Goal: Task Accomplishment & Management: Use online tool/utility

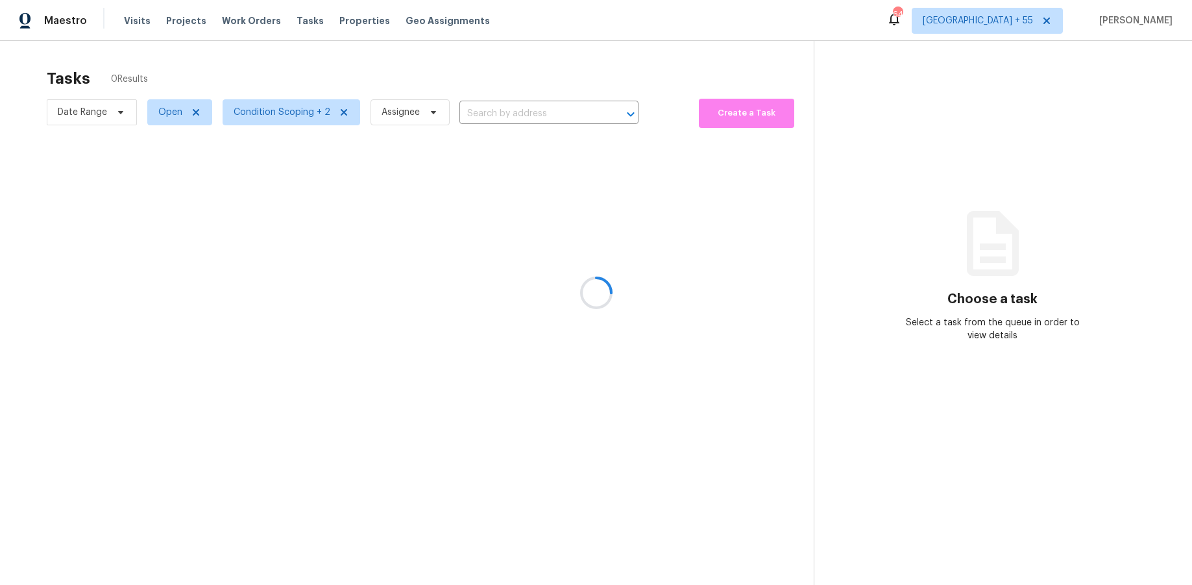
click at [100, 108] on div at bounding box center [596, 292] width 1192 height 585
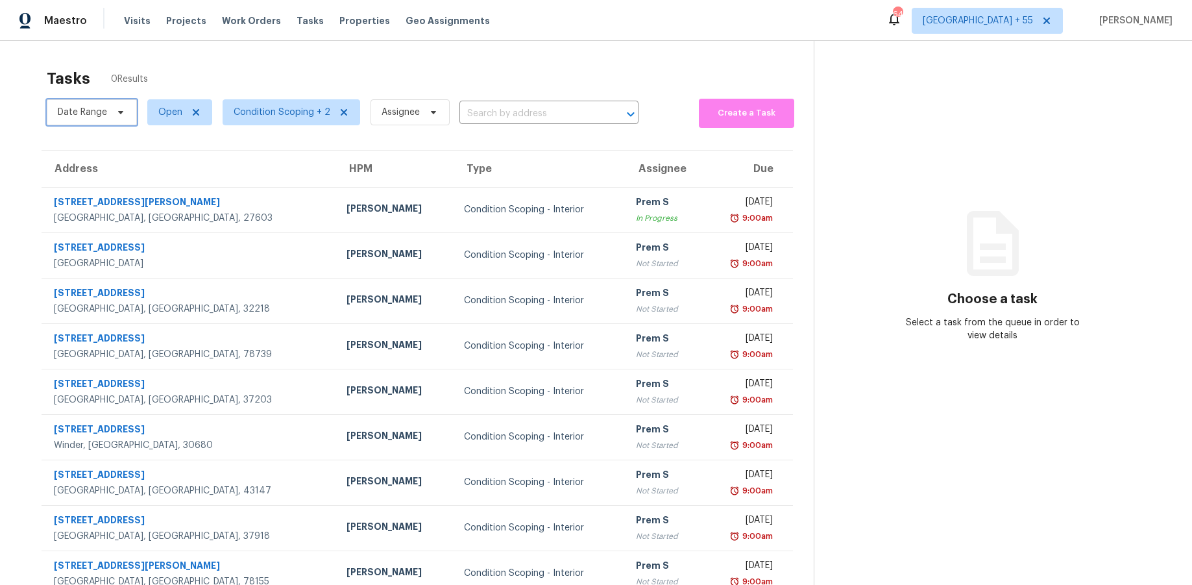
click at [112, 113] on span at bounding box center [119, 112] width 14 height 10
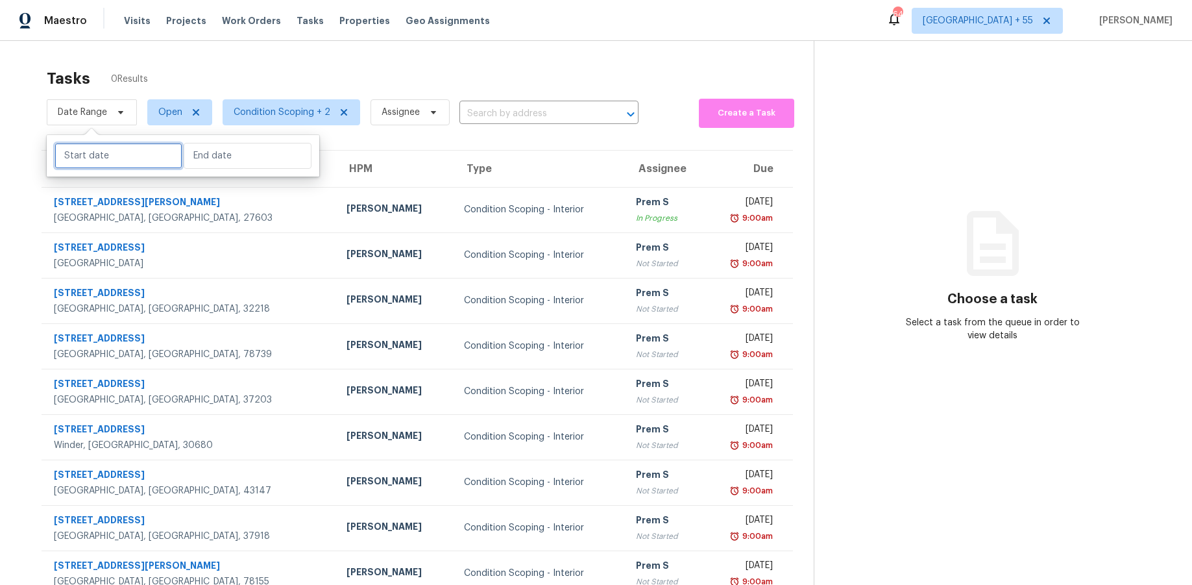
select select "9"
select select "2025"
select select "10"
select select "2025"
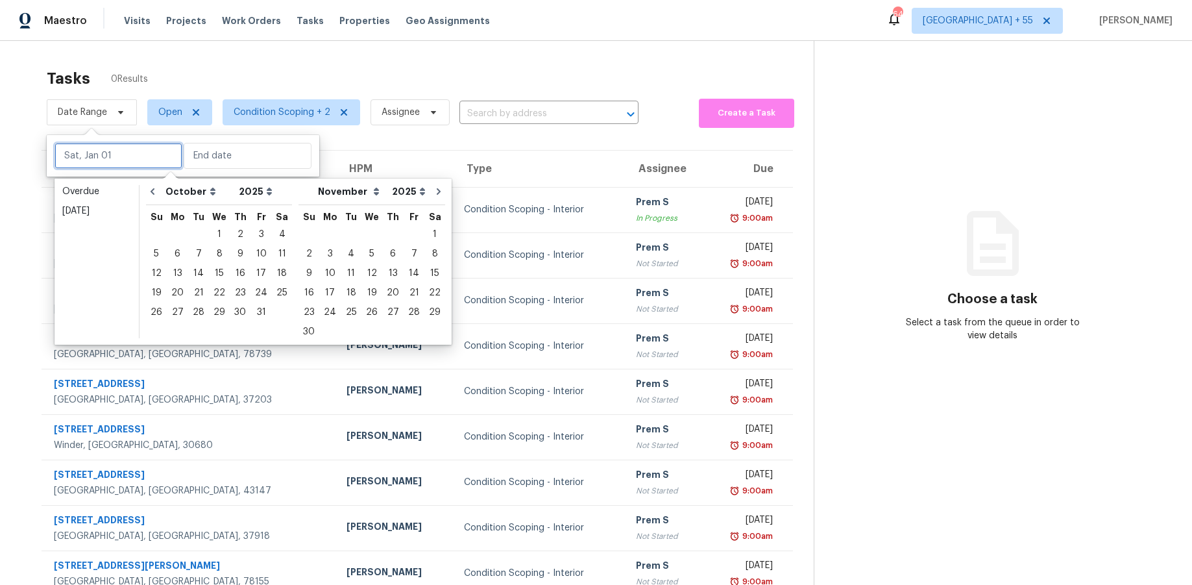
click at [94, 151] on input "text" at bounding box center [119, 156] width 128 height 26
type input "Wed, Oct 01"
click at [148, 190] on icon "Go to previous month" at bounding box center [152, 191] width 10 height 10
select select "8"
select select "9"
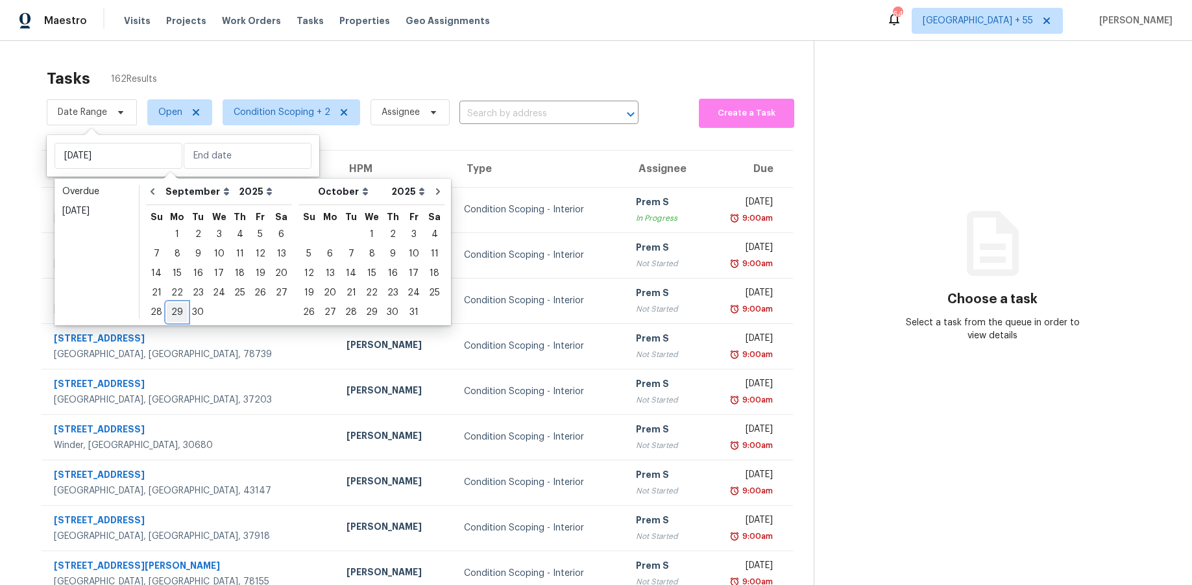
click at [178, 308] on div "29" at bounding box center [177, 312] width 21 height 18
type input "Mon, Sep 29"
click at [197, 310] on div "30" at bounding box center [198, 312] width 21 height 18
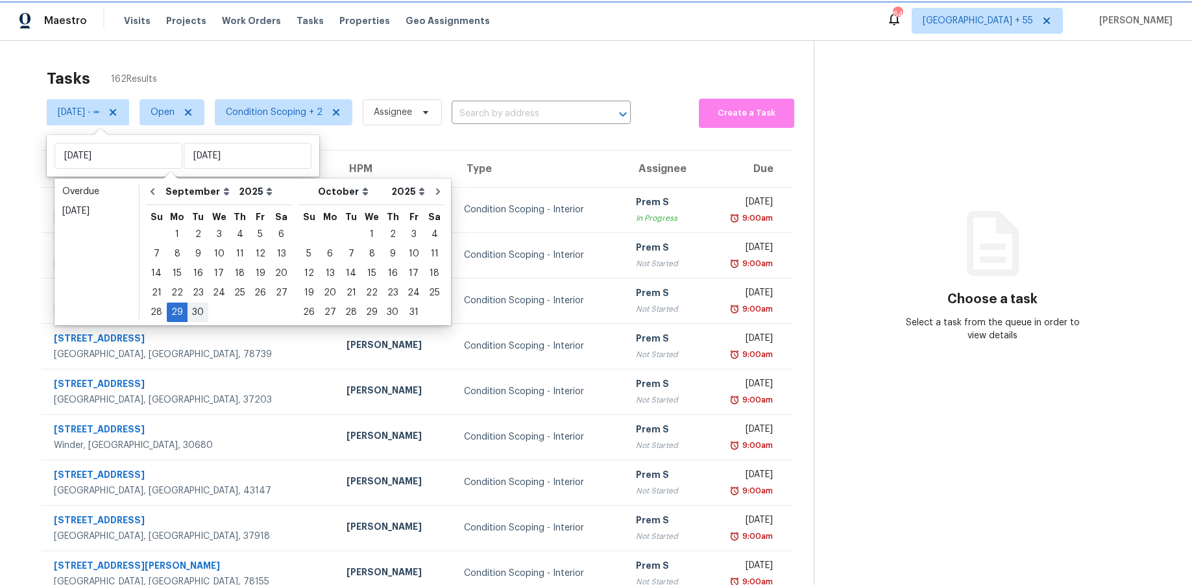
type input "Tue, Sep 30"
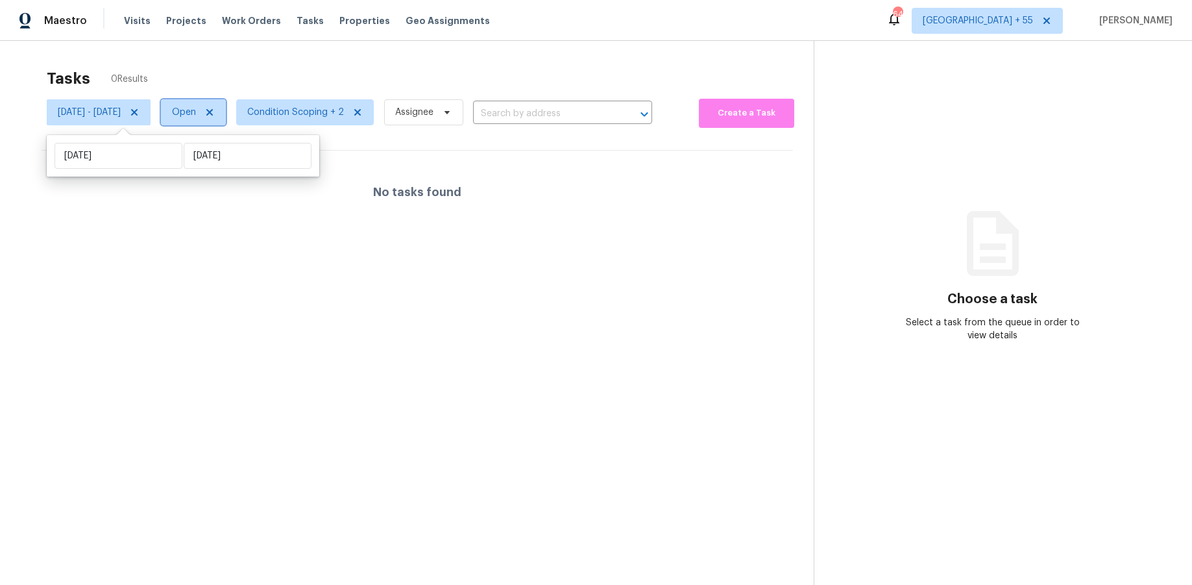
click at [226, 106] on span "Open" at bounding box center [193, 112] width 65 height 26
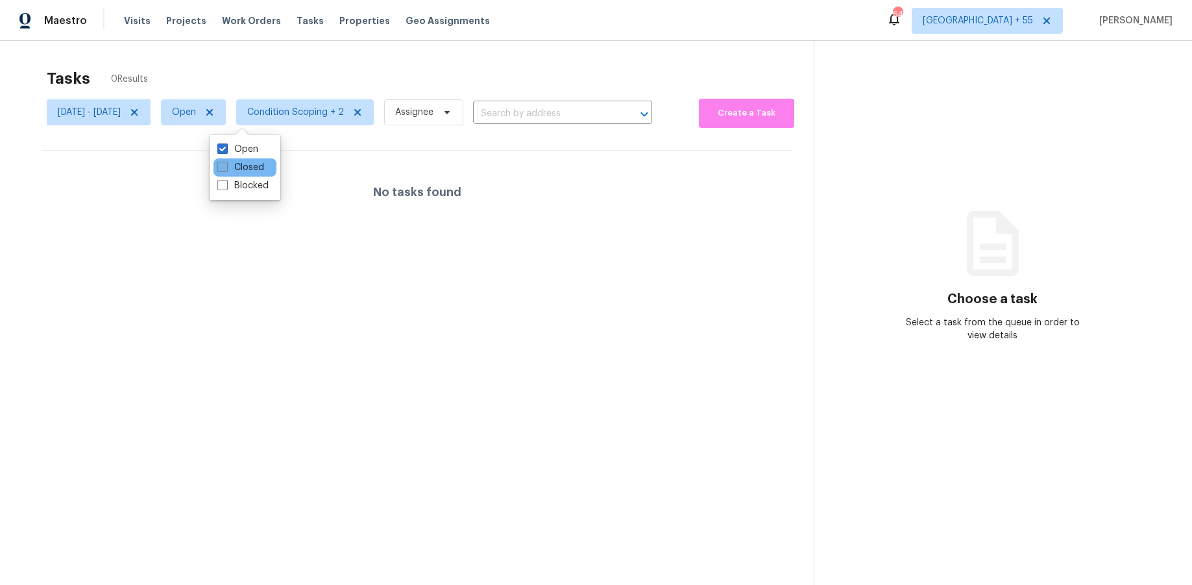
click at [233, 170] on label "Closed" at bounding box center [240, 167] width 47 height 13
click at [226, 169] on input "Closed" at bounding box center [221, 165] width 8 height 8
checkbox input "true"
click at [234, 138] on div "Open Closed Blocked" at bounding box center [245, 167] width 71 height 65
click at [234, 146] on label "Open" at bounding box center [237, 149] width 41 height 13
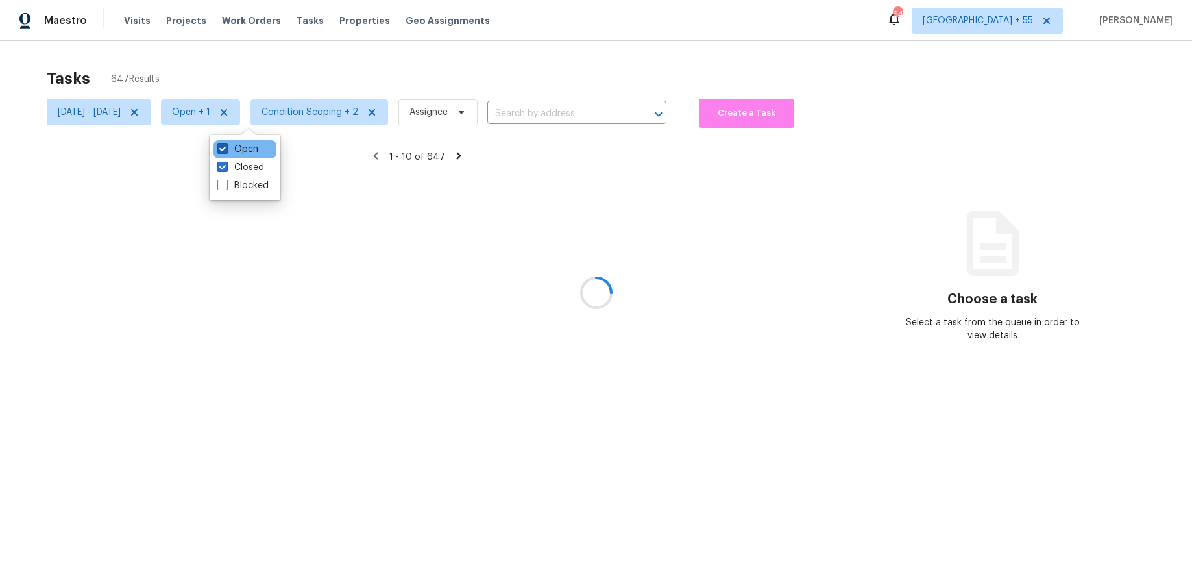
click at [226, 146] on input "Open" at bounding box center [221, 147] width 8 height 8
checkbox input "false"
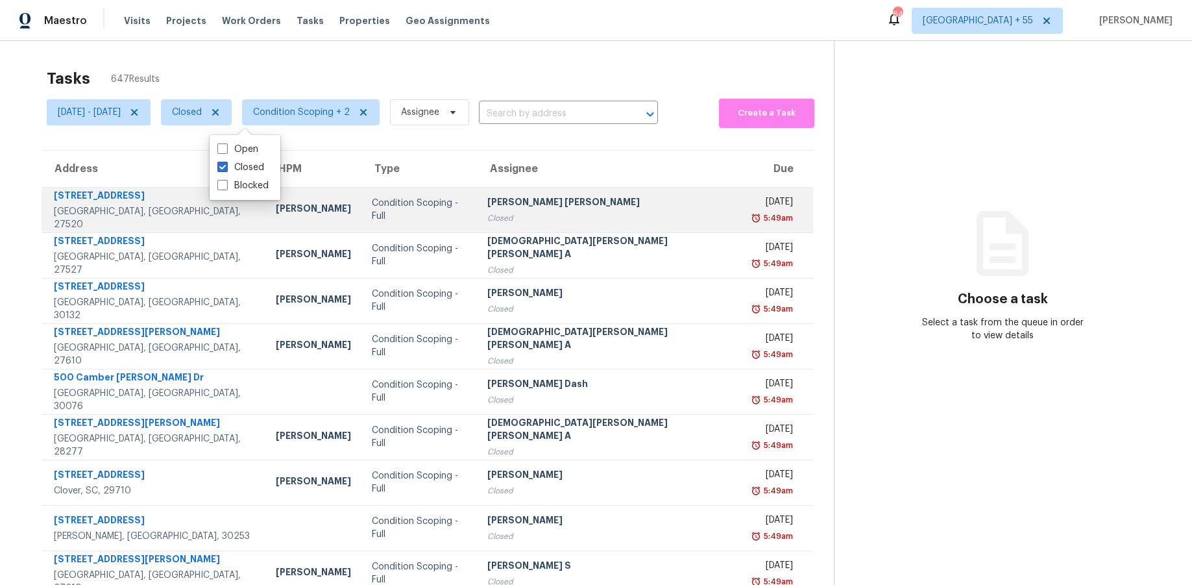
click at [116, 201] on div "104 Bright Leaf Dr" at bounding box center [154, 197] width 201 height 16
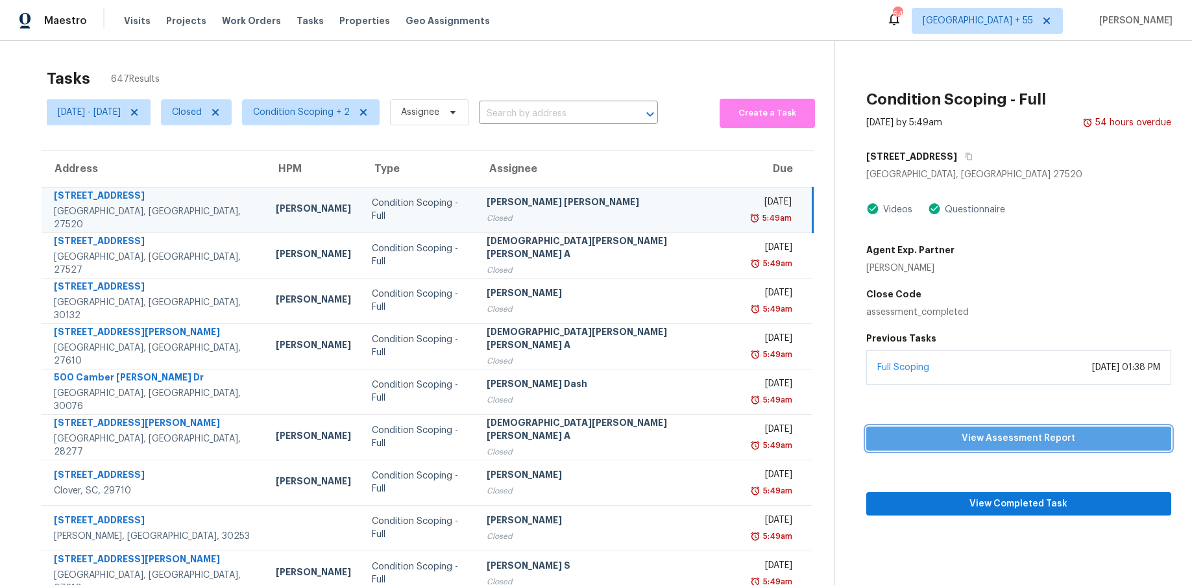
click at [952, 441] on span "View Assessment Report" at bounding box center [1019, 438] width 284 height 16
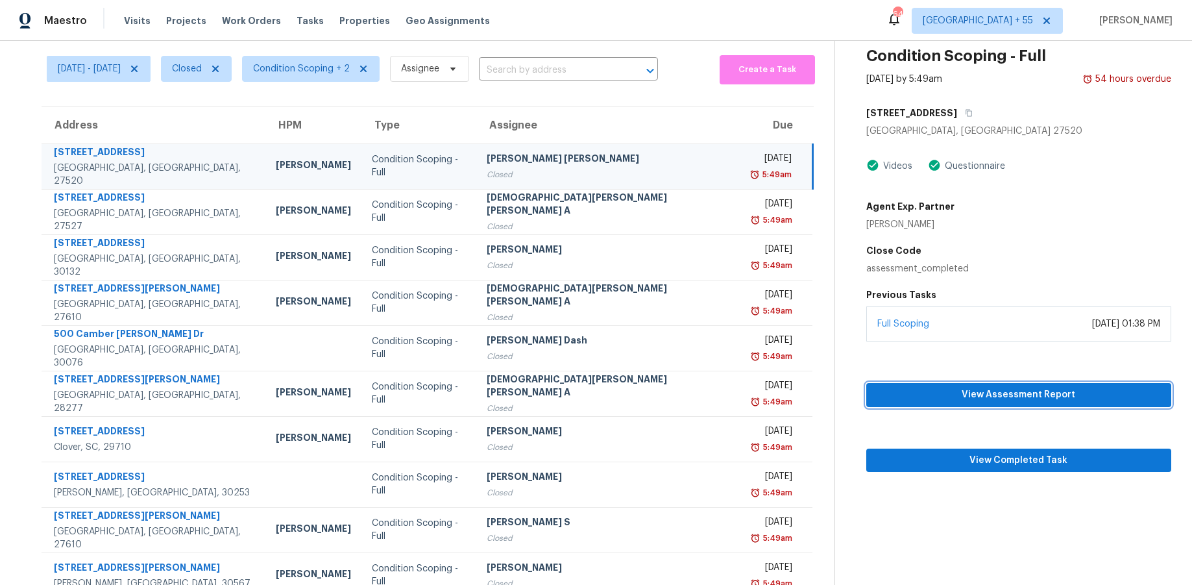
scroll to position [92, 0]
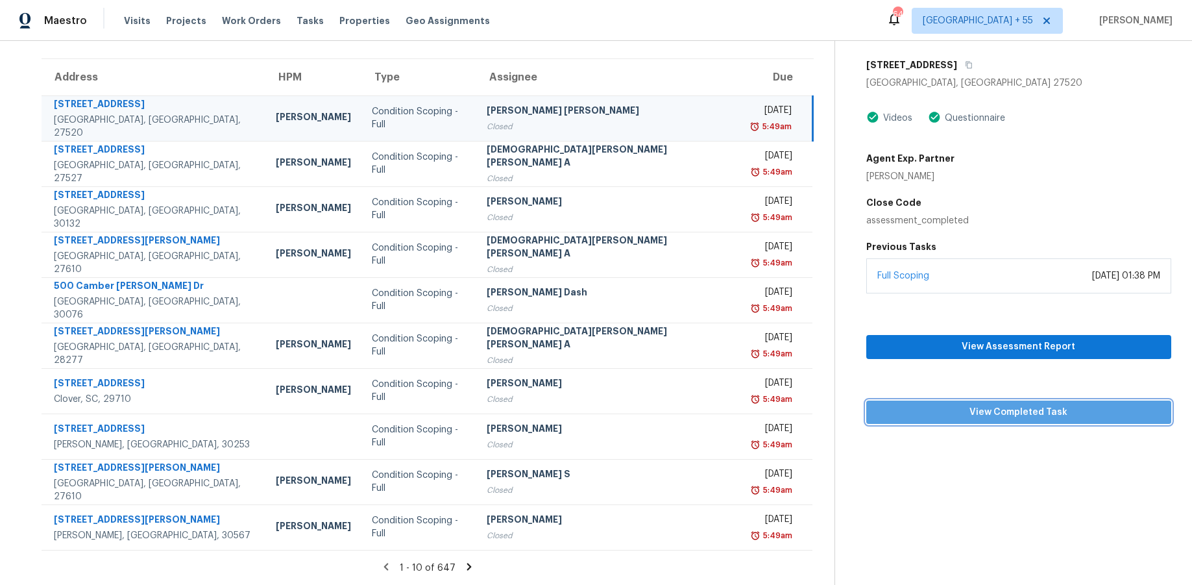
click at [996, 401] on button "View Completed Task" at bounding box center [1018, 412] width 305 height 24
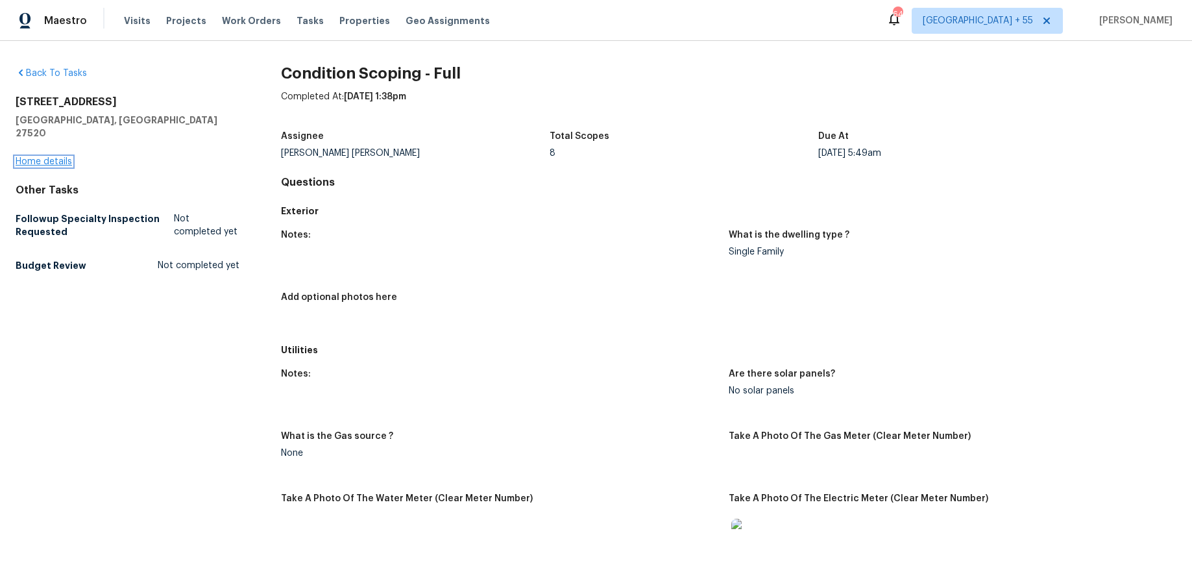
click at [60, 157] on link "Home details" at bounding box center [44, 161] width 56 height 9
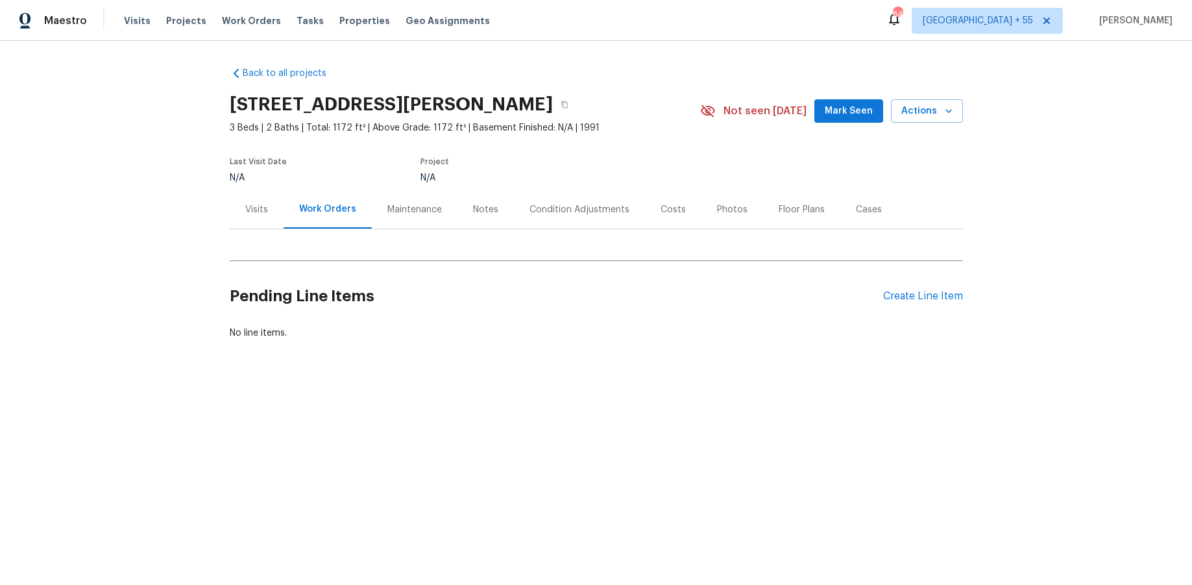
click at [581, 203] on div "Condition Adjustments" at bounding box center [580, 209] width 100 height 13
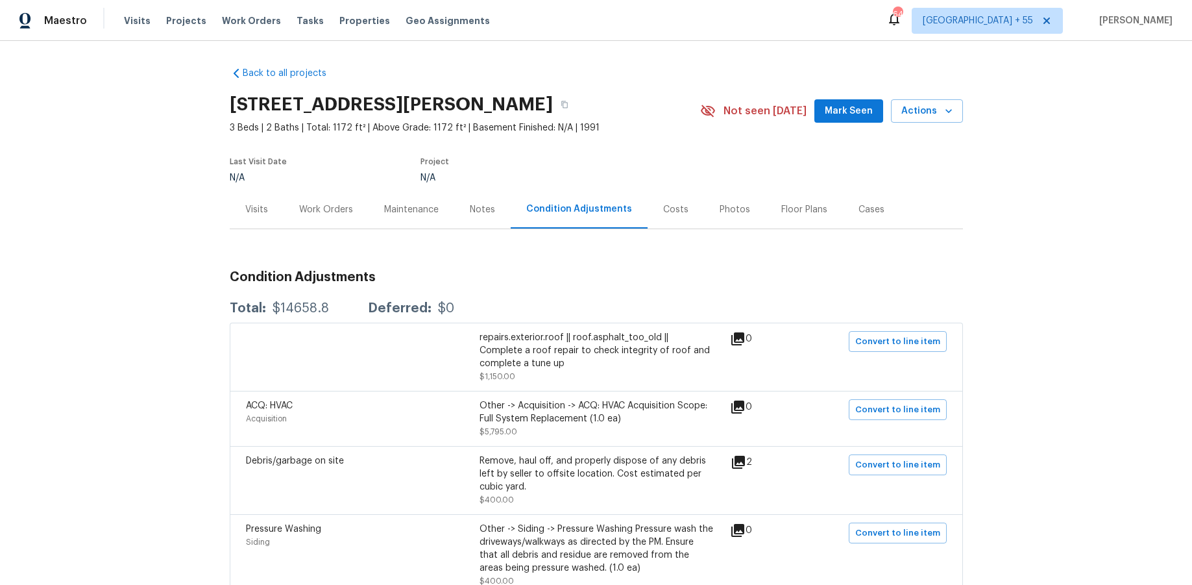
scroll to position [1, 0]
click at [317, 204] on div "Work Orders" at bounding box center [326, 208] width 54 height 13
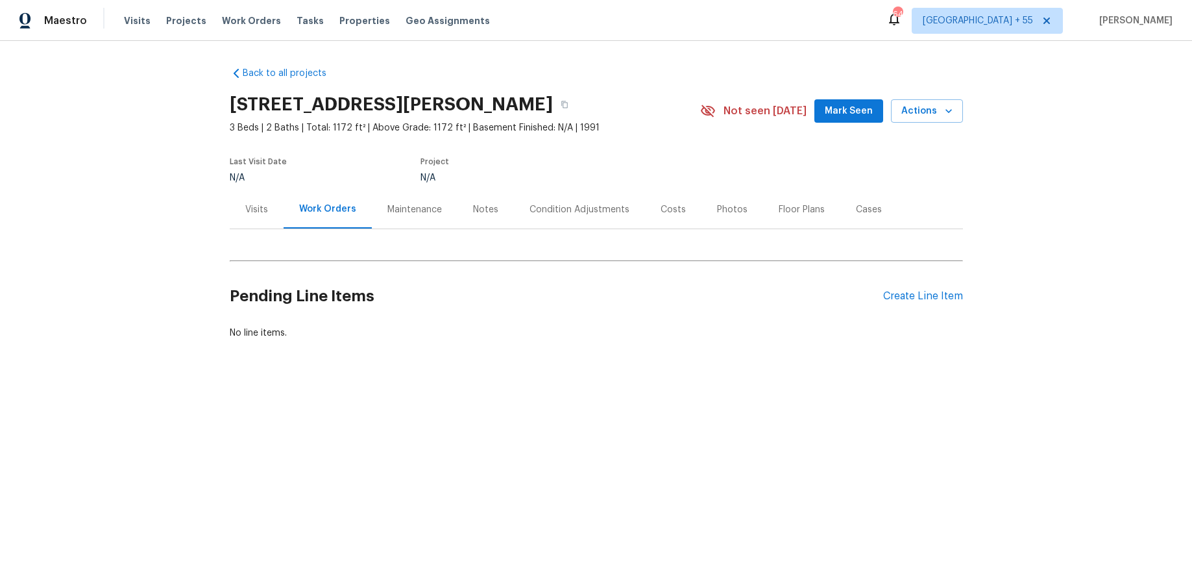
click at [249, 211] on div "Visits" at bounding box center [256, 209] width 23 height 13
click at [932, 117] on span "Actions" at bounding box center [926, 111] width 51 height 16
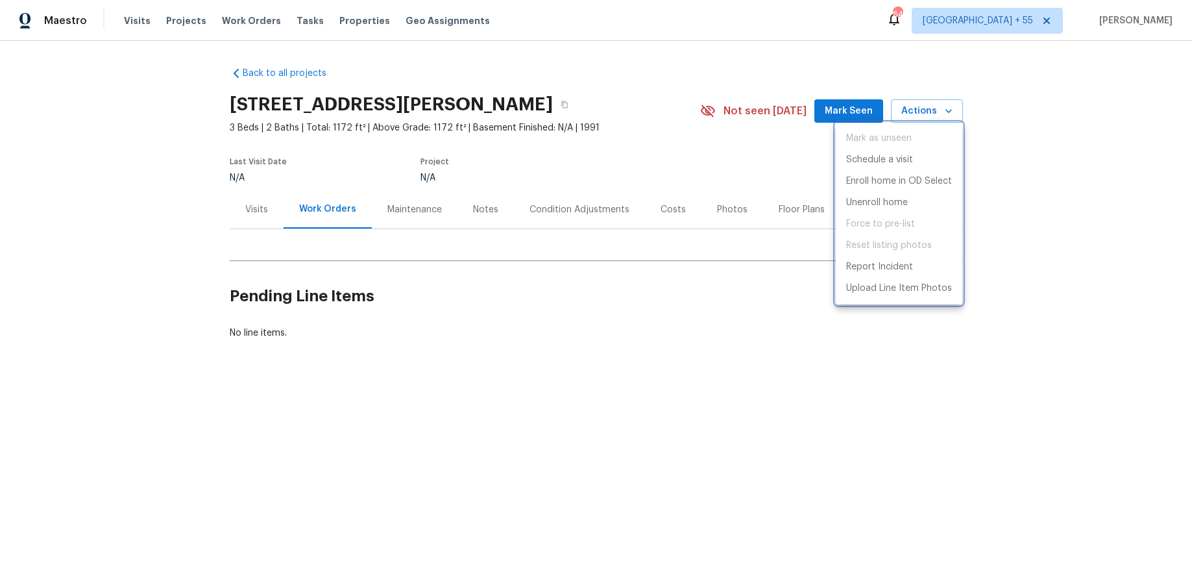
click at [1042, 144] on div at bounding box center [596, 292] width 1192 height 585
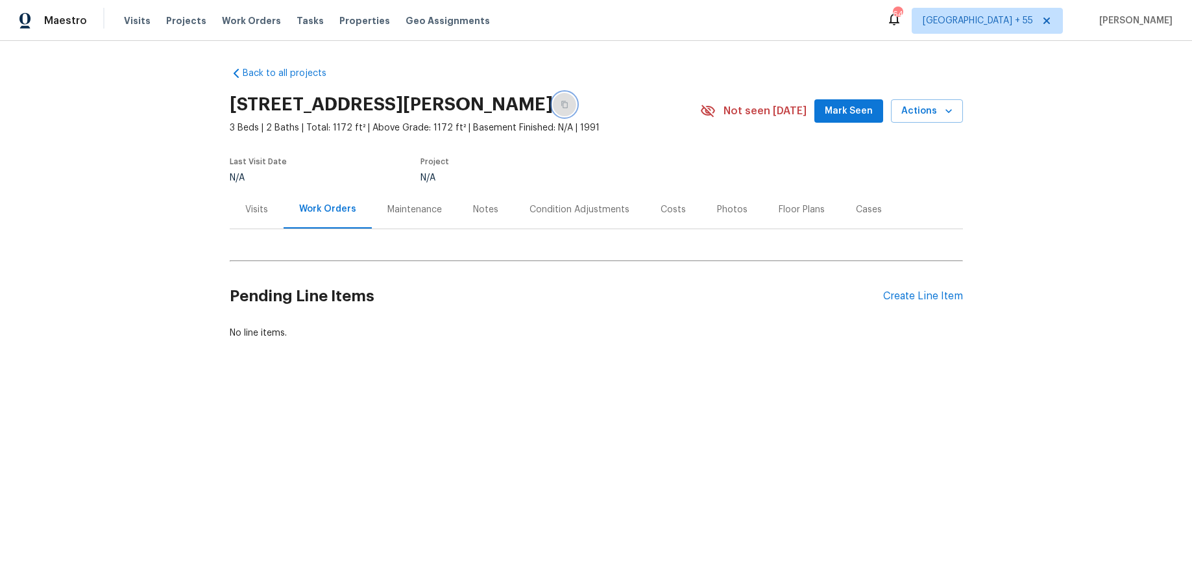
click at [569, 106] on icon "button" at bounding box center [565, 105] width 8 height 8
